Goal: Transaction & Acquisition: Purchase product/service

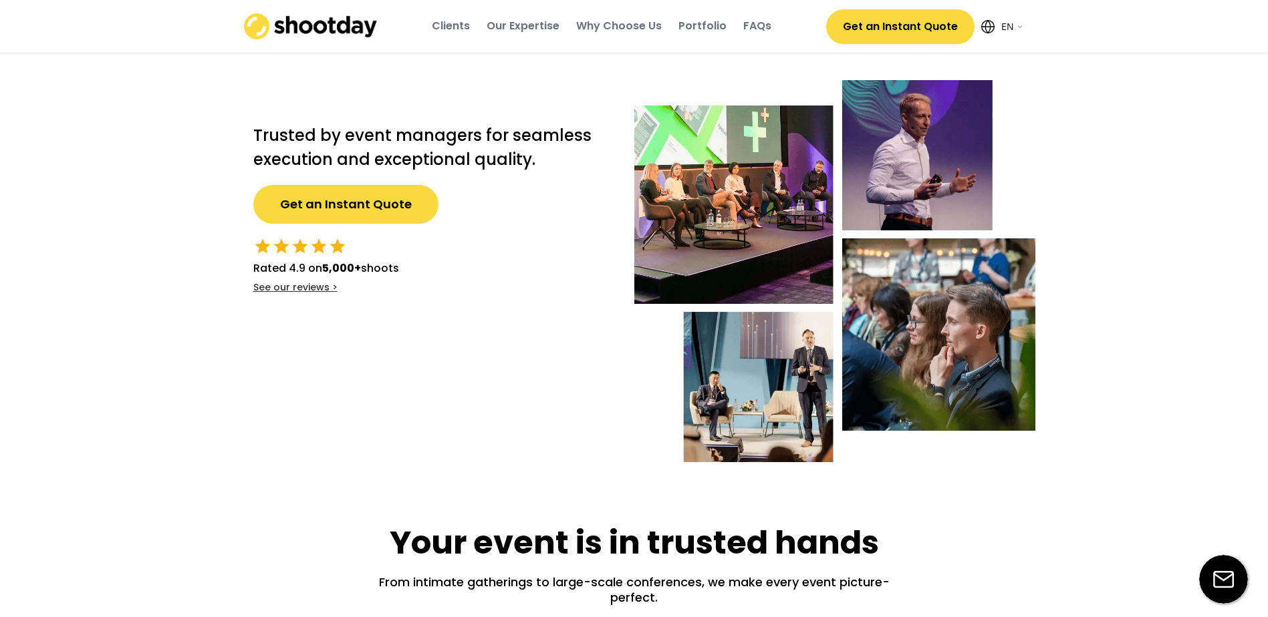
select select ""en""
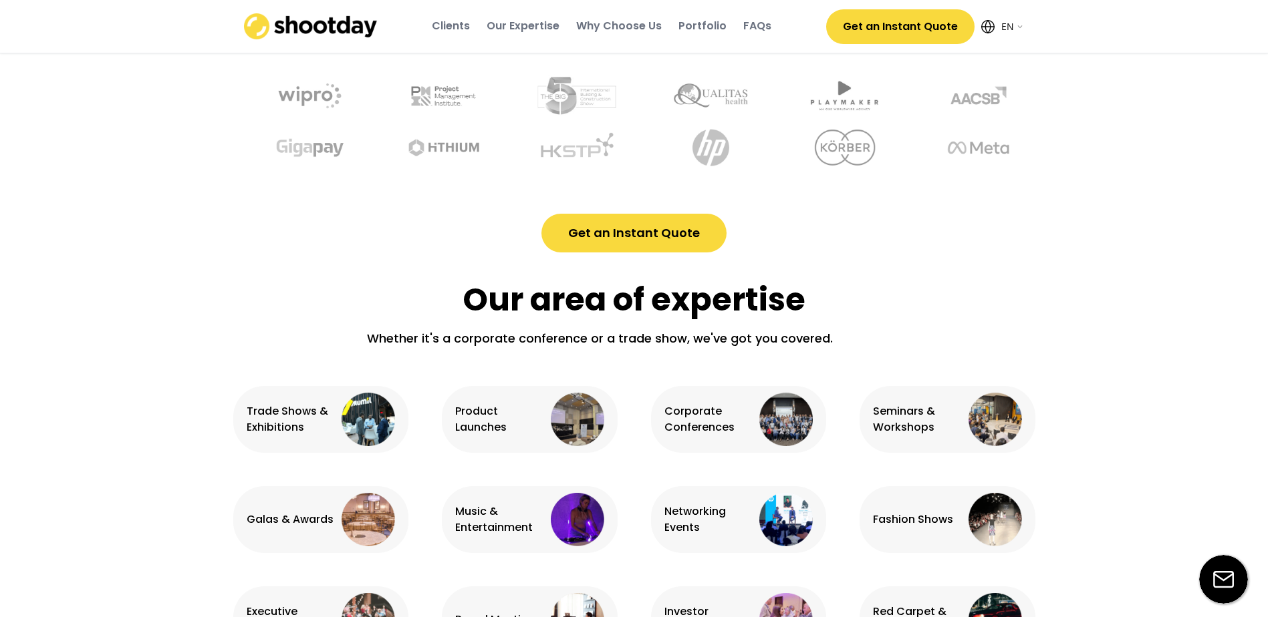
scroll to position [401, 0]
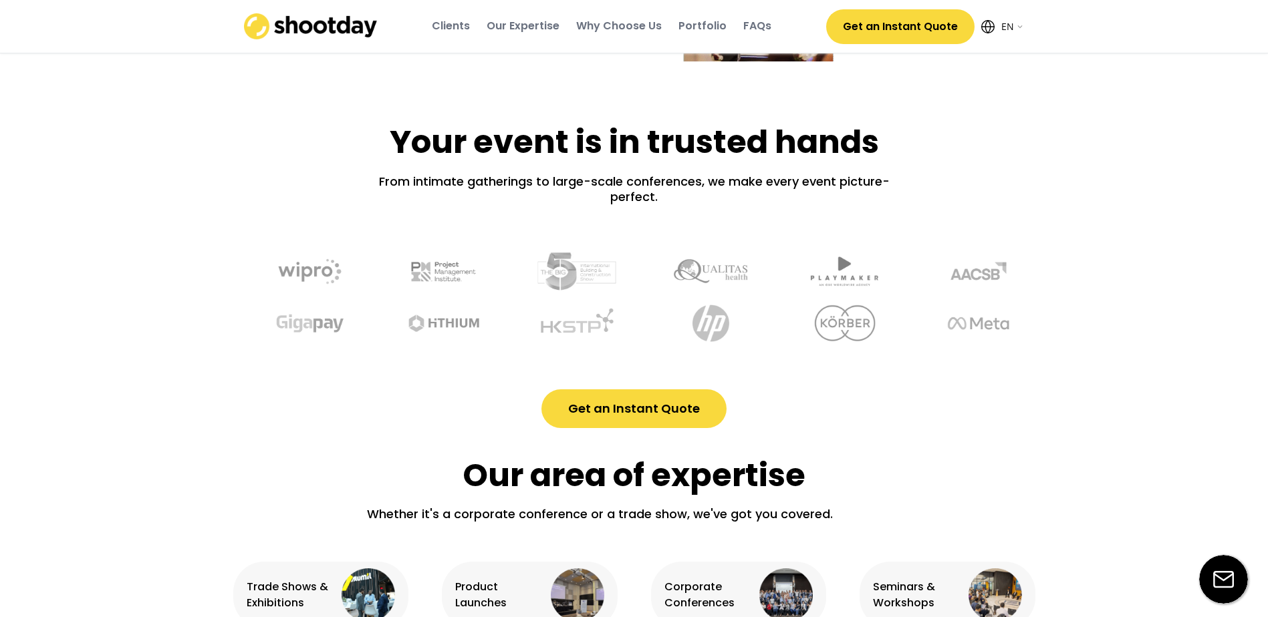
click at [702, 23] on div "Portfolio" at bounding box center [702, 26] width 48 height 15
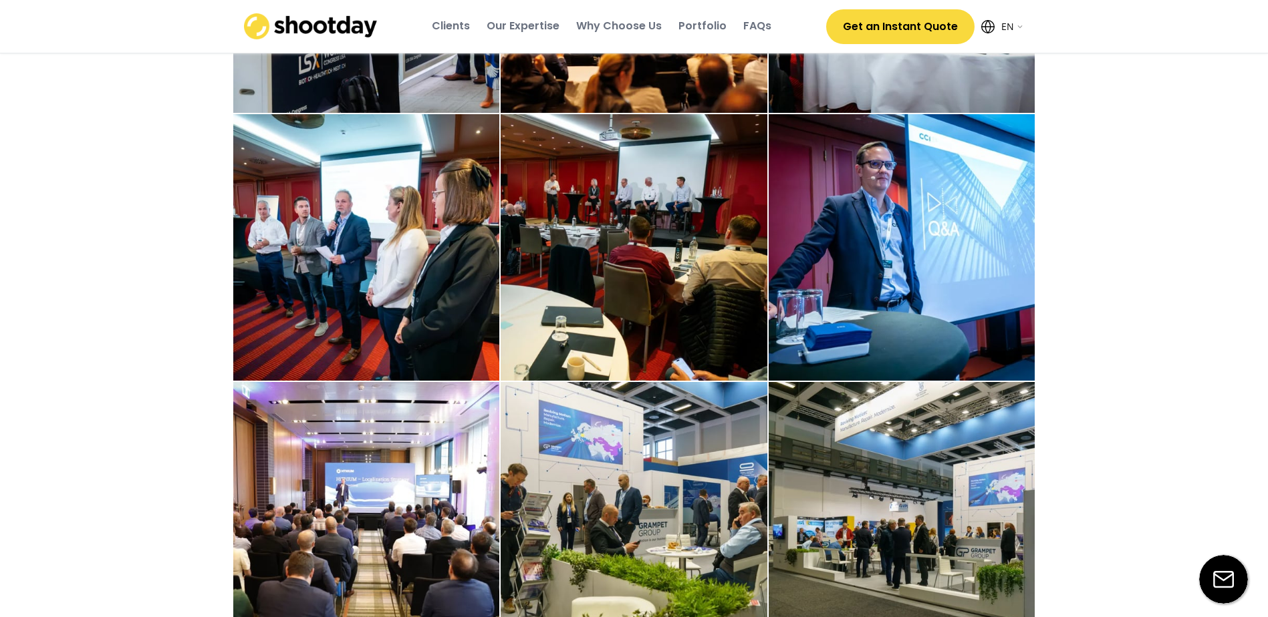
scroll to position [2677, 0]
